Goal: Task Accomplishment & Management: Use online tool/utility

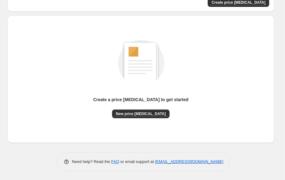
scroll to position [51, 0]
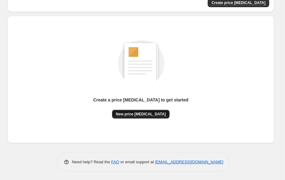
click at [144, 115] on span "New price [MEDICAL_DATA]" at bounding box center [141, 114] width 50 height 5
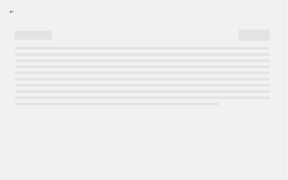
select select "percentage"
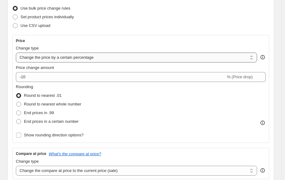
scroll to position [78, 0]
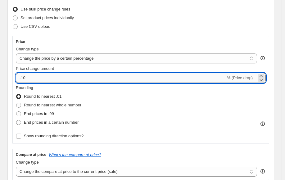
click at [105, 80] on input "-10" at bounding box center [121, 78] width 210 height 10
click at [36, 77] on input "-10" at bounding box center [121, 78] width 210 height 10
drag, startPoint x: 36, startPoint y: 77, endPoint x: 21, endPoint y: 77, distance: 14.9
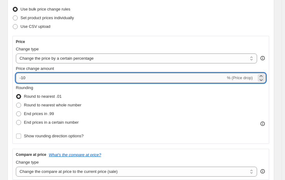
click at [21, 77] on input "-10" at bounding box center [121, 78] width 210 height 10
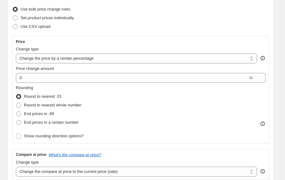
click at [126, 21] on div "Set product prices individually" at bounding box center [140, 18] width 256 height 9
click at [54, 72] on div "Price change amount 0 %" at bounding box center [140, 74] width 249 height 17
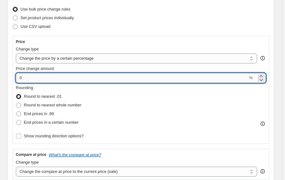
click at [54, 77] on input "0" at bounding box center [132, 78] width 232 height 10
type input "-2"
click at [264, 77] on icon at bounding box center [261, 80] width 6 height 6
click at [263, 73] on icon at bounding box center [261, 76] width 6 height 6
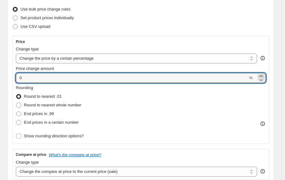
click at [263, 73] on icon at bounding box center [261, 76] width 6 height 6
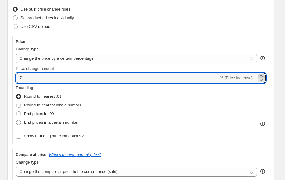
click at [263, 73] on icon at bounding box center [261, 76] width 6 height 6
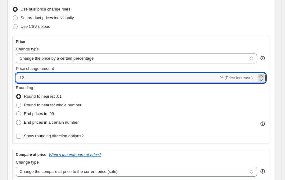
click at [263, 73] on icon at bounding box center [261, 76] width 6 height 6
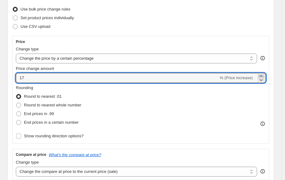
click at [263, 73] on icon at bounding box center [261, 76] width 6 height 6
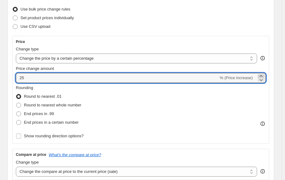
click at [263, 73] on icon at bounding box center [261, 76] width 6 height 6
click at [264, 81] on icon at bounding box center [261, 80] width 6 height 6
type input "24"
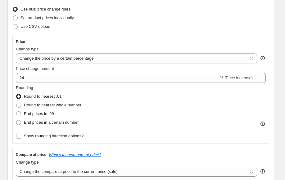
click at [269, 67] on div "Price Change type Change the price to a certain amount Change the price by a ce…" at bounding box center [140, 90] width 256 height 108
click at [88, 58] on select "Change the price to a certain amount Change the price by a certain amount Chang…" at bounding box center [136, 59] width 241 height 10
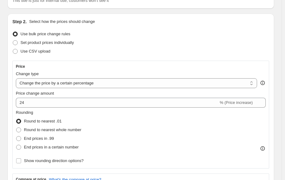
scroll to position [20, 0]
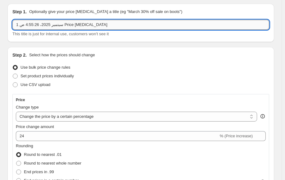
click at [100, 22] on input "1 سبتمبر 2025، 4:55:26 ص Price [MEDICAL_DATA]" at bounding box center [140, 25] width 256 height 10
type input "add 30%"
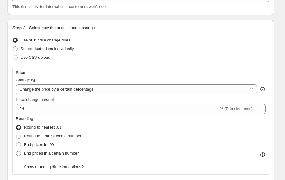
scroll to position [48, 0]
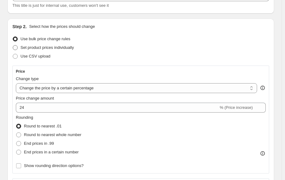
click at [16, 48] on span at bounding box center [15, 47] width 5 height 5
click at [13, 46] on input "Set product prices individually" at bounding box center [13, 45] width 0 height 0
radio input "true"
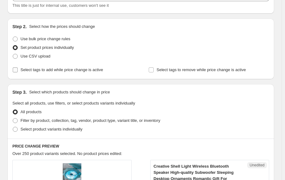
click at [15, 73] on label "Select tags to add while price change is active" at bounding box center [57, 70] width 90 height 9
click at [15, 73] on input "Select tags to add while price change is active" at bounding box center [15, 70] width 5 height 5
checkbox input "true"
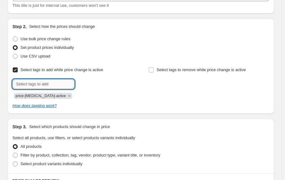
click at [42, 83] on input "text" at bounding box center [43, 84] width 62 height 10
click at [56, 87] on input "text" at bounding box center [43, 84] width 62 height 10
type input "n"
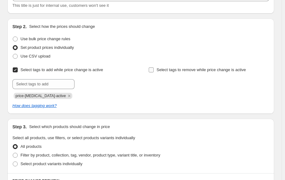
click at [166, 70] on span "Select tags to remove while price change is active" at bounding box center [200, 70] width 89 height 5
click at [153, 70] on input "Select tags to remove while price change is active" at bounding box center [150, 70] width 5 height 5
click at [160, 72] on span "Select tags to remove while price change is active" at bounding box center [200, 70] width 89 height 5
click at [153, 72] on input "Select tags to remove while price change is active" at bounding box center [150, 70] width 5 height 5
checkbox input "false"
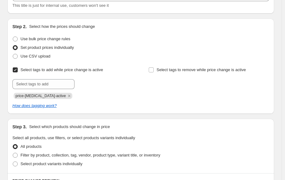
click at [31, 71] on span "Select tags to add while price change is active" at bounding box center [61, 70] width 82 height 5
click at [18, 71] on input "Select tags to add while price change is active" at bounding box center [15, 70] width 5 height 5
checkbox input "false"
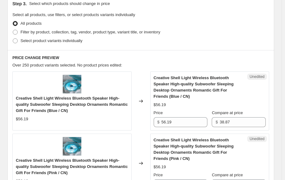
scroll to position [137, 0]
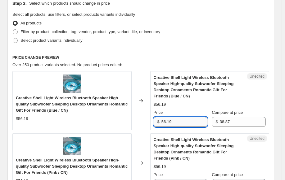
click at [177, 121] on input "56.19" at bounding box center [184, 122] width 46 height 10
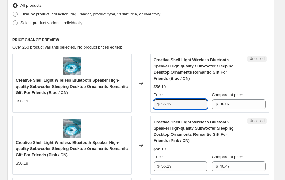
scroll to position [159, 0]
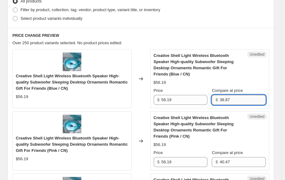
click at [233, 98] on input "38.87" at bounding box center [242, 100] width 46 height 10
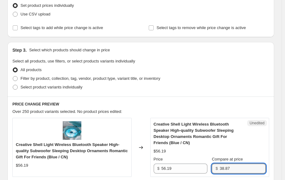
scroll to position [92, 0]
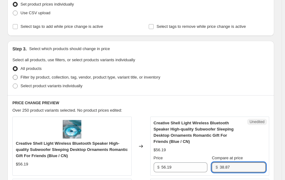
click at [90, 73] on label "Filter by product, collection, tag, vendor, product type, variant title, or inv…" at bounding box center [86, 77] width 148 height 9
click at [13, 75] on input "Filter by product, collection, tag, vendor, product type, variant title, or inv…" at bounding box center [13, 75] width 0 height 0
radio input "true"
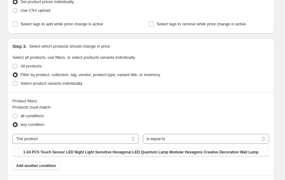
scroll to position [94, 0]
click at [90, 73] on span "Filter by product, collection, tag, vendor, product type, variant title, or inv…" at bounding box center [89, 75] width 139 height 5
click at [13, 73] on input "Filter by product, collection, tag, vendor, product type, variant title, or inv…" at bounding box center [13, 73] width 0 height 0
click at [76, 74] on span "Filter by product, collection, tag, vendor, product type, variant title, or inv…" at bounding box center [89, 75] width 139 height 5
click at [13, 73] on input "Filter by product, collection, tag, vendor, product type, variant title, or inv…" at bounding box center [13, 73] width 0 height 0
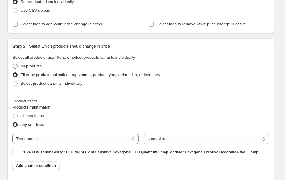
click at [22, 68] on span "All products" at bounding box center [30, 66] width 21 height 5
click at [13, 64] on input "All products" at bounding box center [13, 64] width 0 height 0
radio input "true"
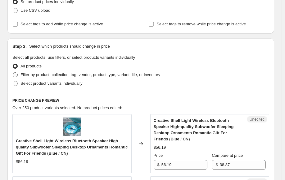
click at [33, 77] on span "Filter by product, collection, tag, vendor, product type, variant title, or inv…" at bounding box center [89, 75] width 139 height 5
click at [13, 73] on input "Filter by product, collection, tag, vendor, product type, variant title, or inv…" at bounding box center [13, 73] width 0 height 0
radio input "true"
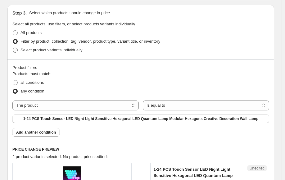
scroll to position [128, 0]
click at [39, 84] on span "all conditions" at bounding box center [31, 82] width 23 height 5
click at [13, 81] on input "all conditions" at bounding box center [13, 80] width 0 height 0
radio input "true"
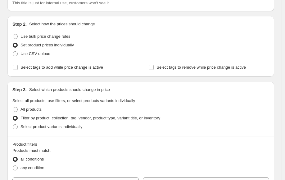
scroll to position [0, 0]
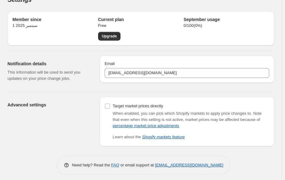
scroll to position [16, 0]
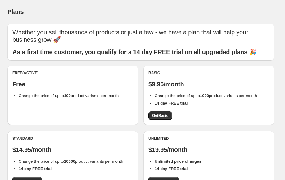
click at [225, 19] on div "Plans. This page is ready Plans" at bounding box center [140, 12] width 266 height 24
